Goal: Task Accomplishment & Management: Complete application form

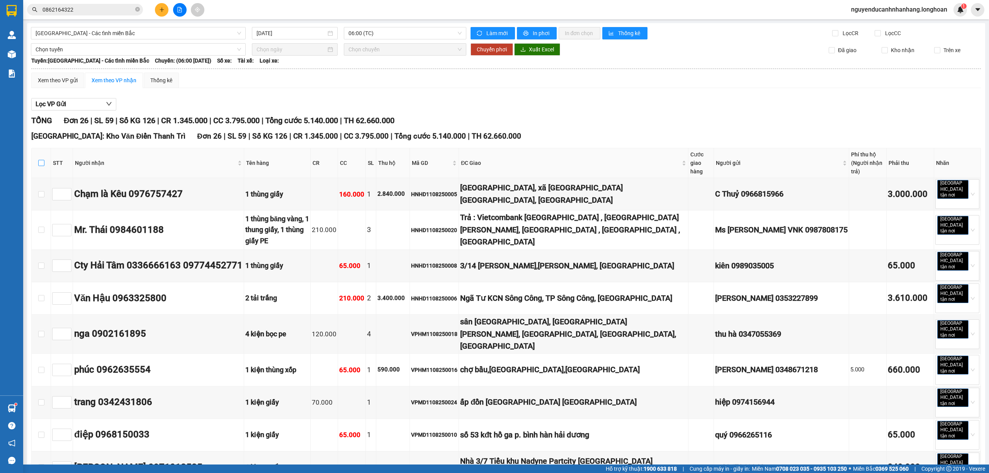
scroll to position [331, 0]
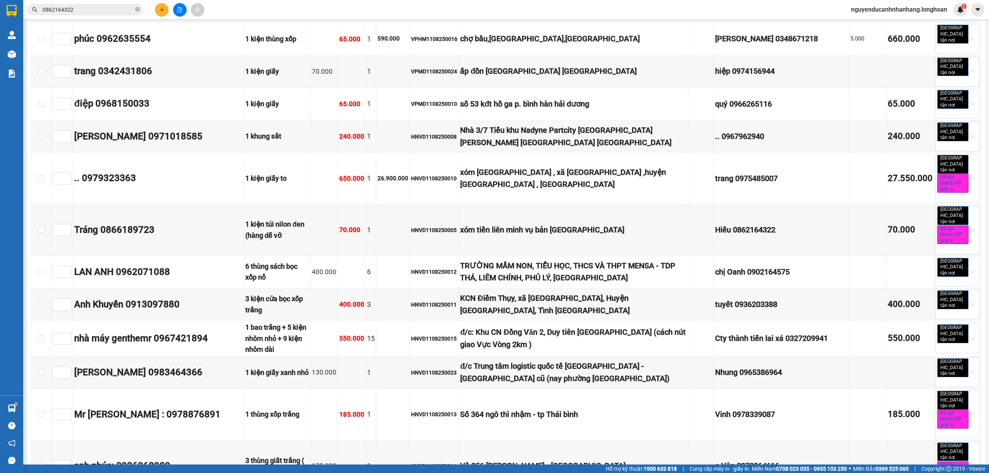
click at [107, 7] on input "0862164322" at bounding box center [87, 9] width 91 height 8
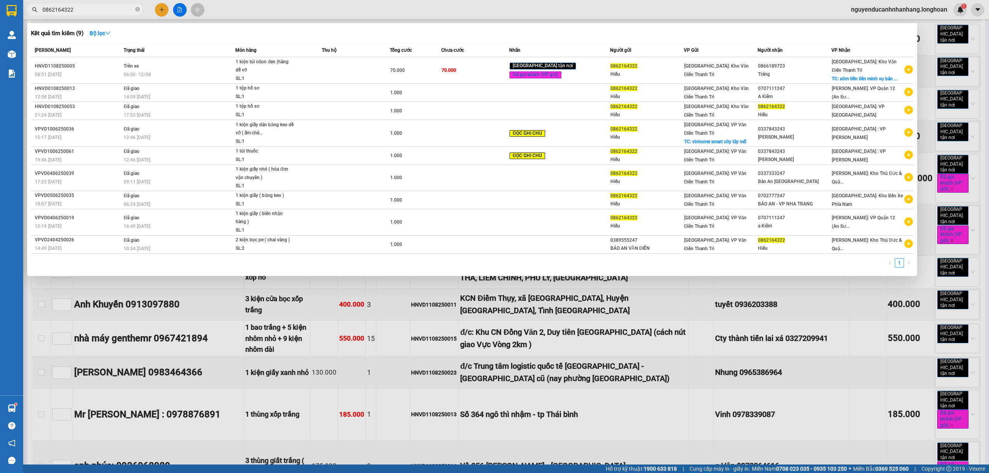
click at [106, 8] on input "0862164322" at bounding box center [87, 9] width 91 height 8
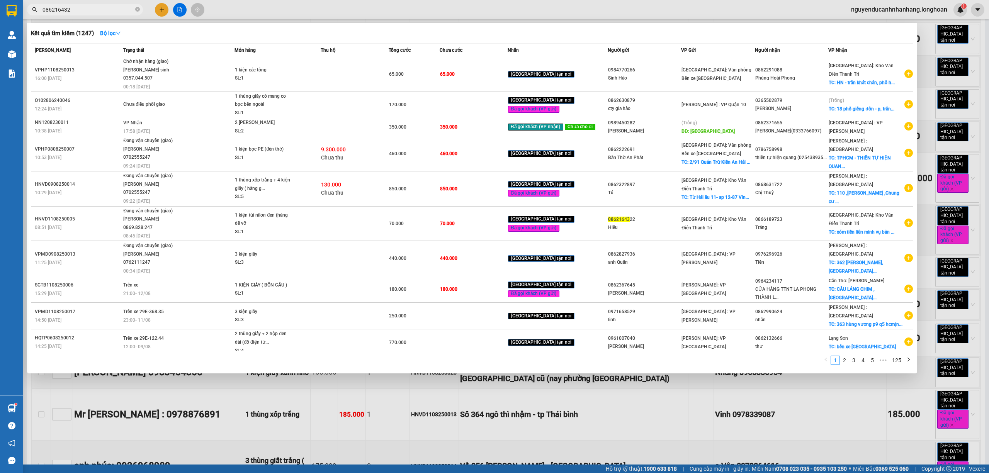
type input "0862164322"
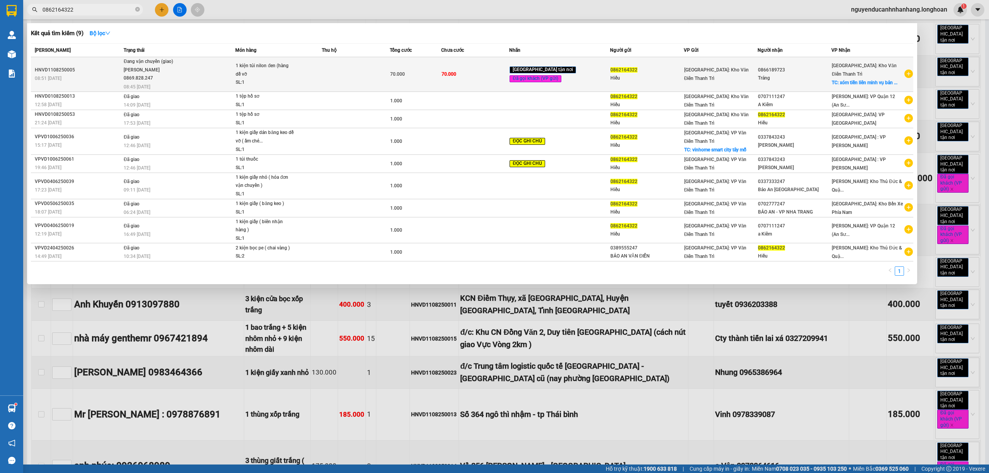
click at [280, 64] on div "1 kiện túi nilon đen (hàng dễ vỡ" at bounding box center [265, 70] width 58 height 17
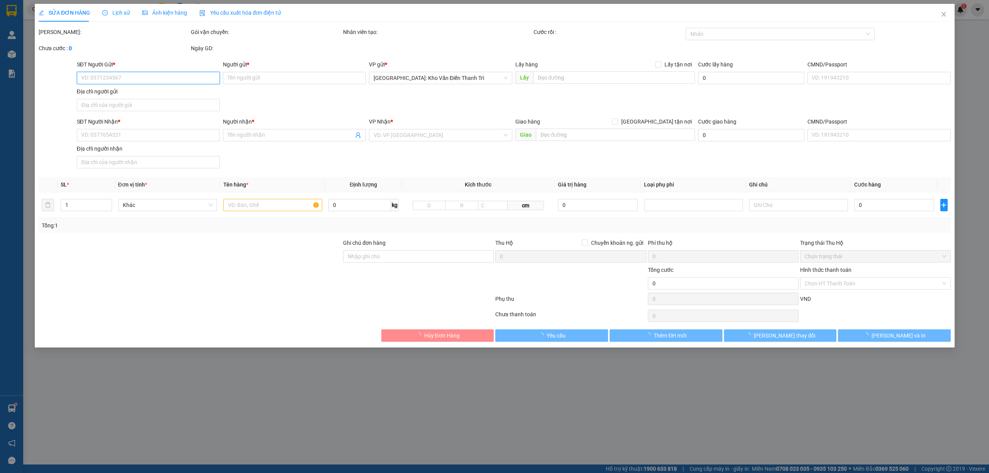
type input "0862164322"
type input "Hiếu"
type input "0866189723"
type input "Tráng"
checkbox input "true"
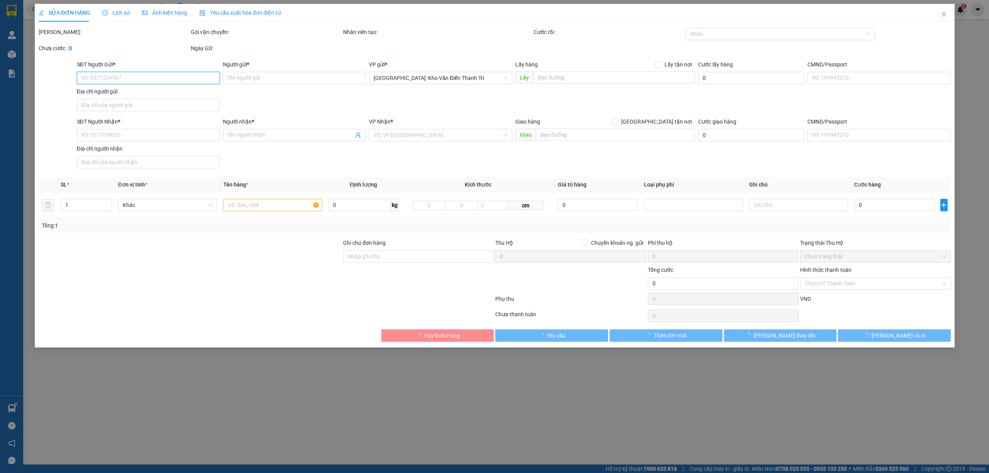
type input "xóm tiền liên minh vụ bản [GEOGRAPHIC_DATA]"
type input "70.000"
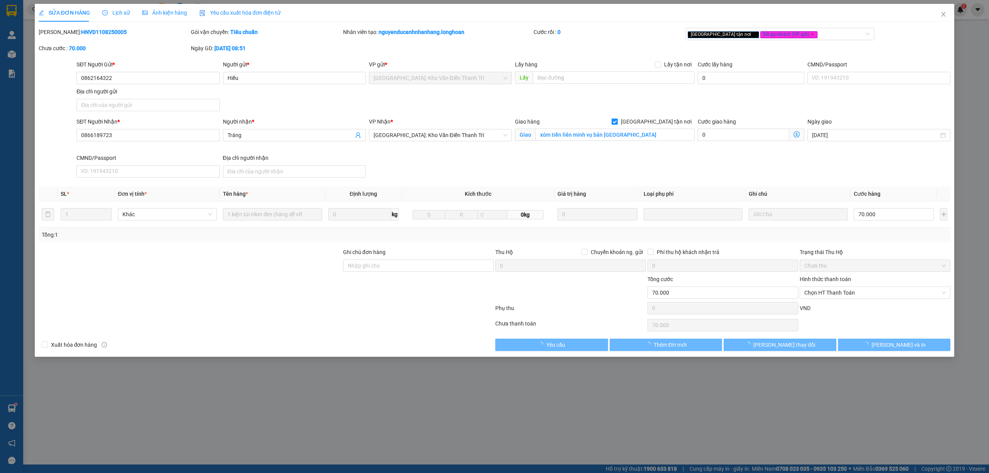
click at [114, 13] on span "Lịch sử" at bounding box center [115, 13] width 27 height 6
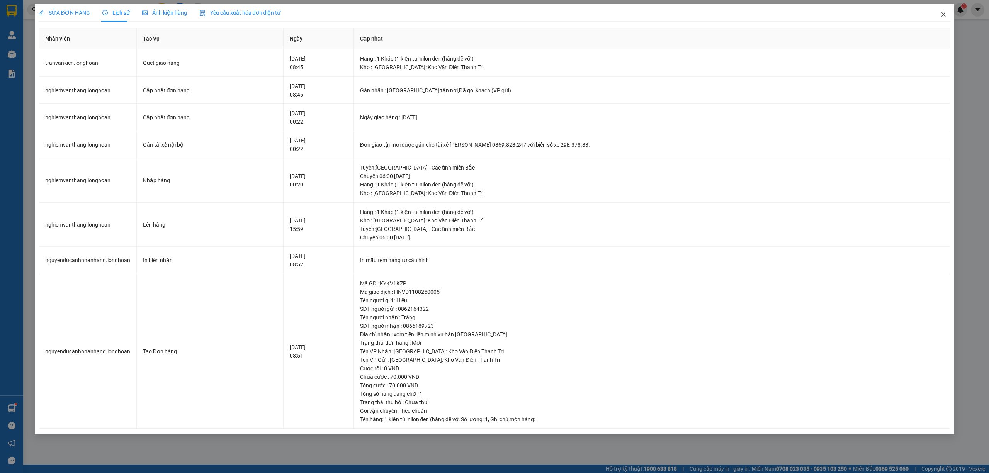
click at [940, 13] on icon "close" at bounding box center [943, 14] width 6 height 6
